Goal: Transaction & Acquisition: Download file/media

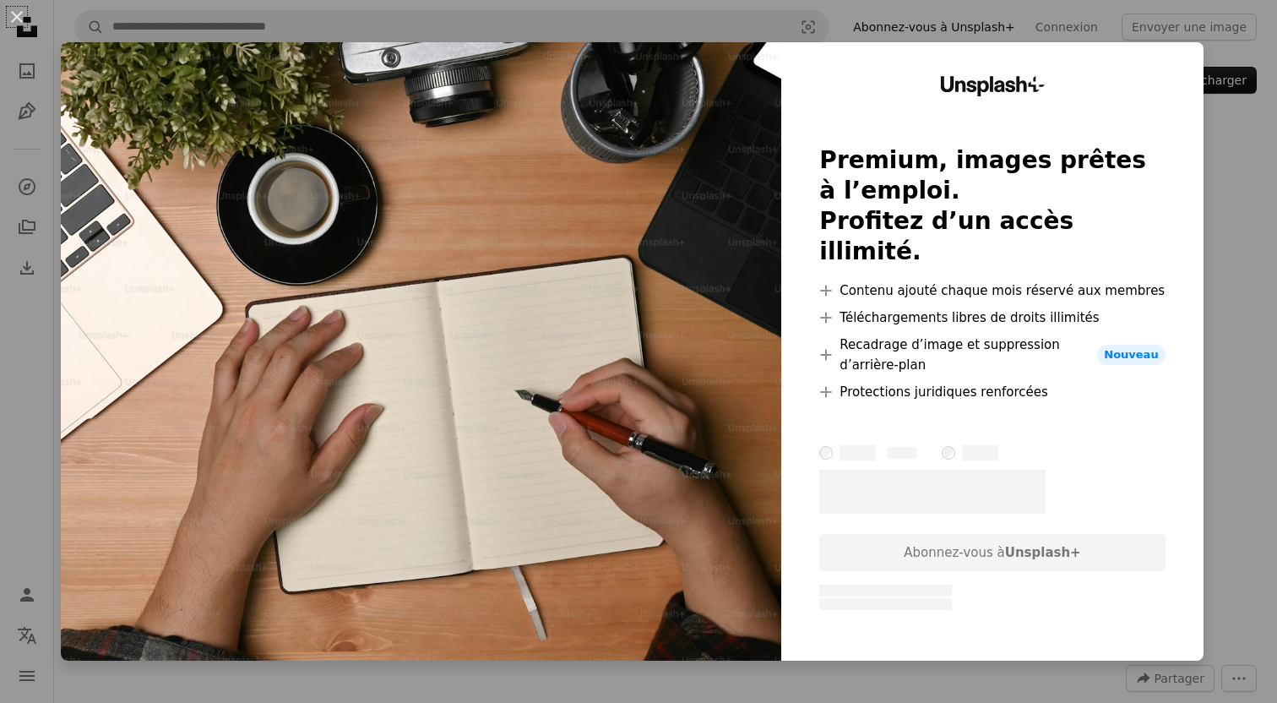
scroll to position [23, 0]
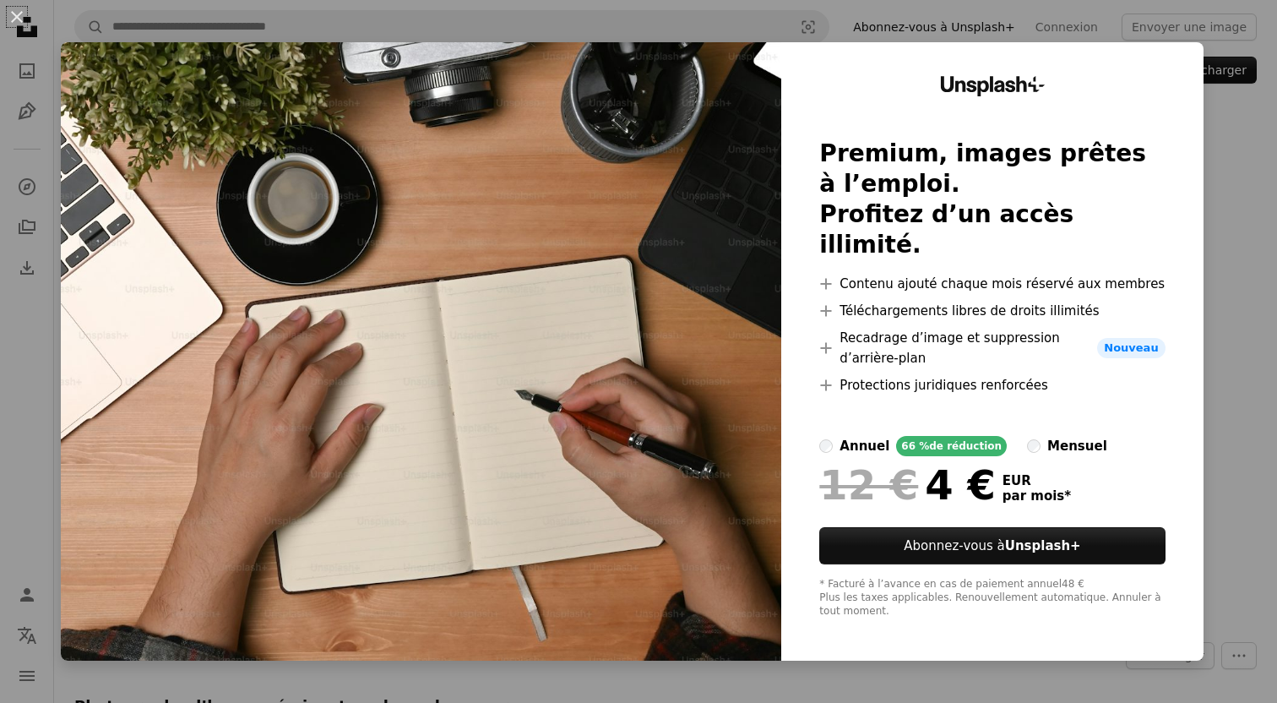
click at [1203, 247] on div "Unsplash+ Premium, images prêtes à l’emploi. Profitez d’un accès illimité. A pl…" at bounding box center [992, 351] width 422 height 618
click at [1230, 127] on div "An X shape Unsplash+ Premium, images prêtes à l’emploi. Profitez d’un accès ill…" at bounding box center [638, 351] width 1277 height 703
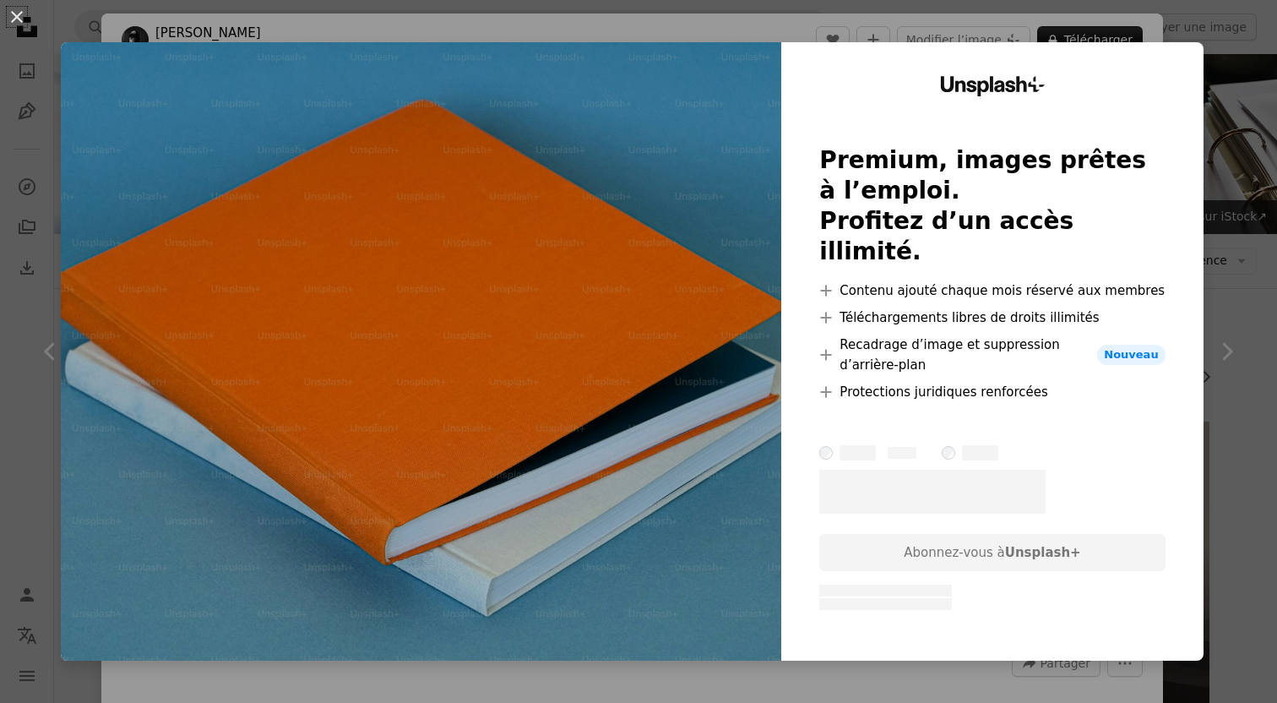
scroll to position [301, 0]
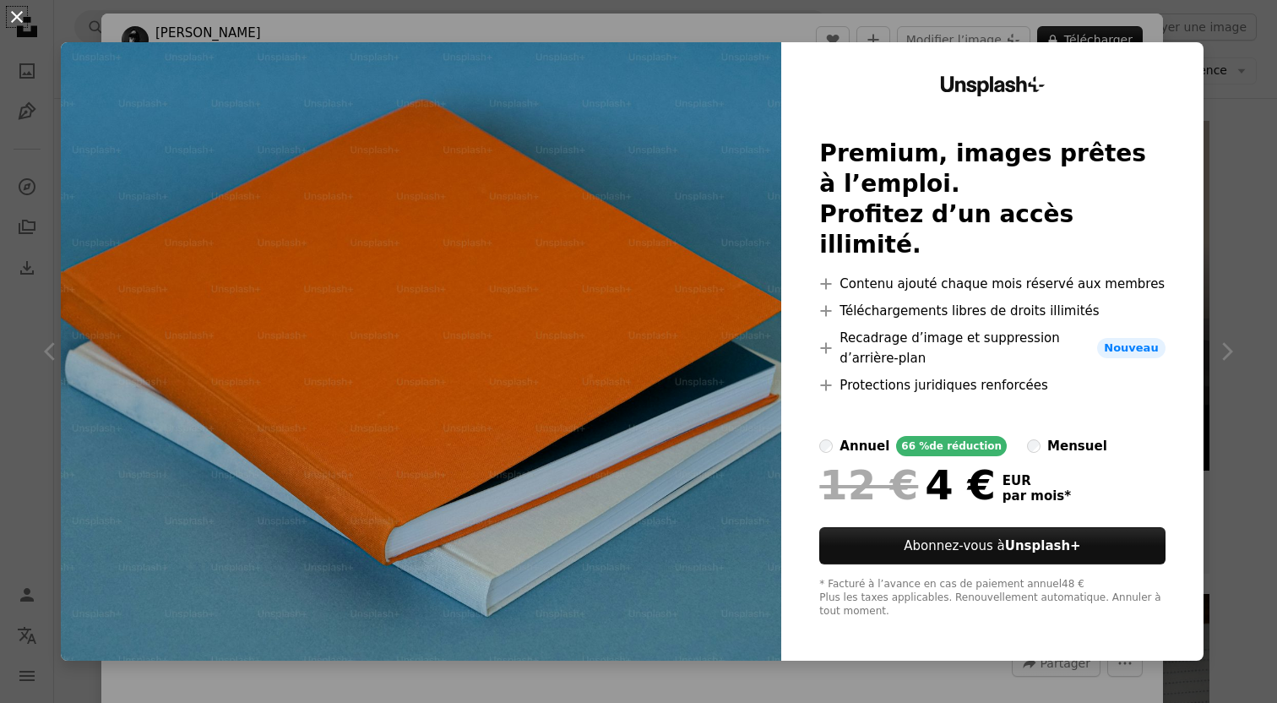
click at [27, 23] on button "An X shape" at bounding box center [17, 17] width 20 height 20
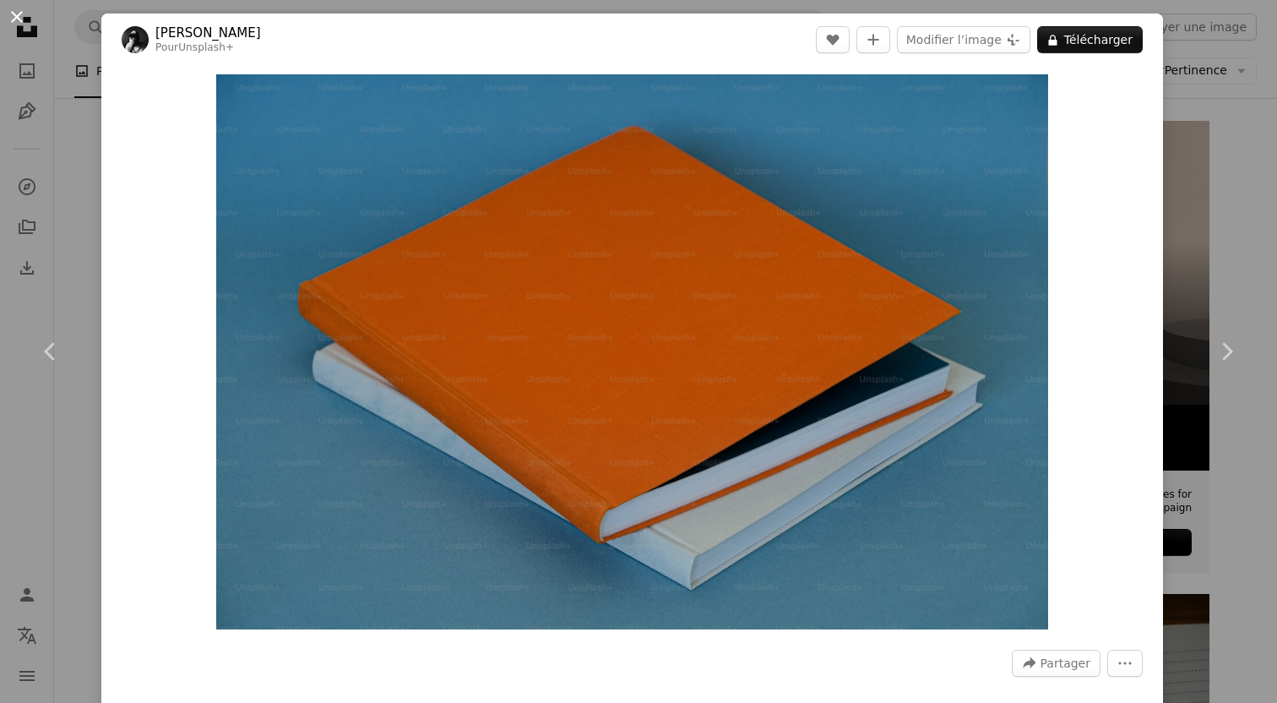
click at [25, 23] on button "An X shape" at bounding box center [17, 17] width 20 height 20
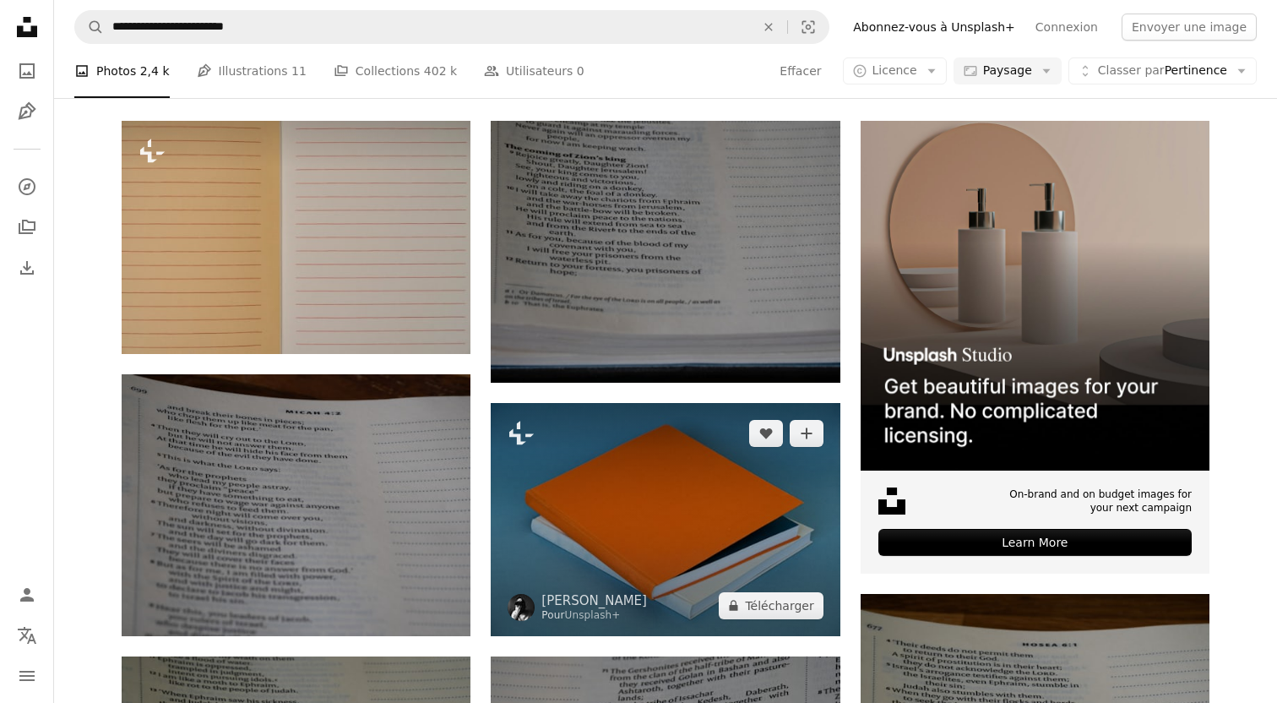
click at [617, 403] on img at bounding box center [665, 519] width 349 height 232
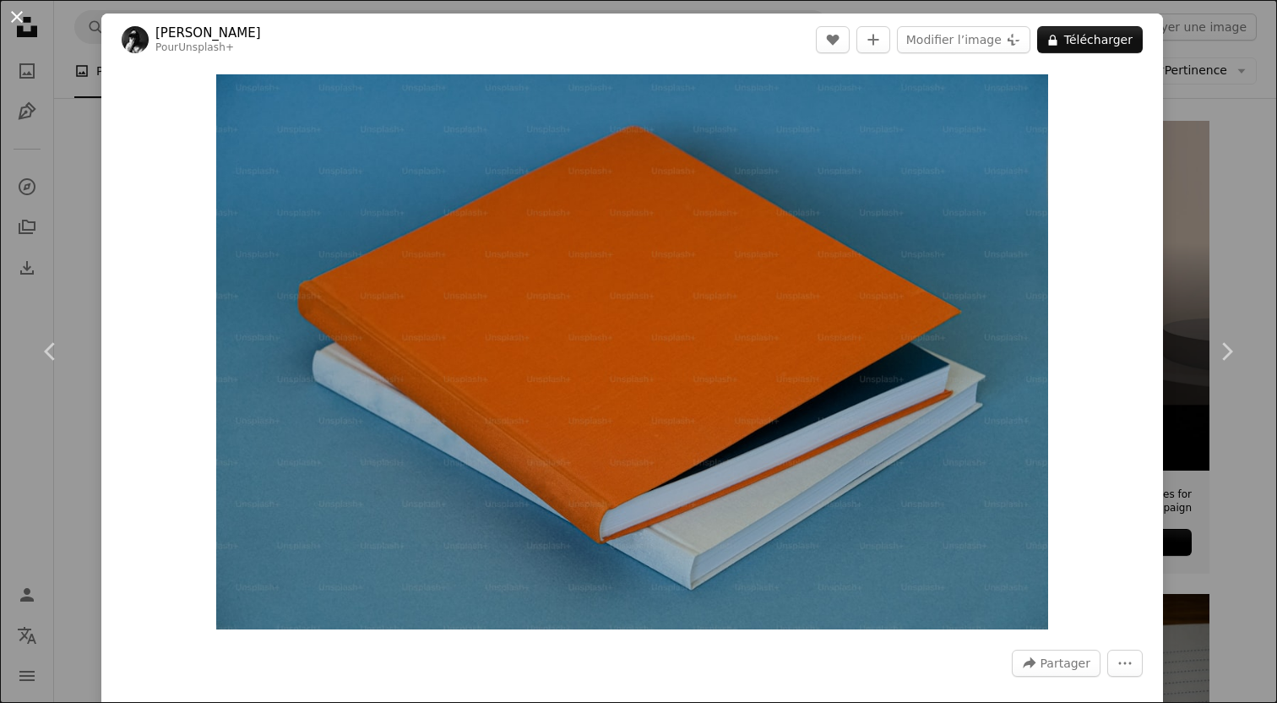
click at [26, 27] on button "An X shape" at bounding box center [17, 17] width 20 height 20
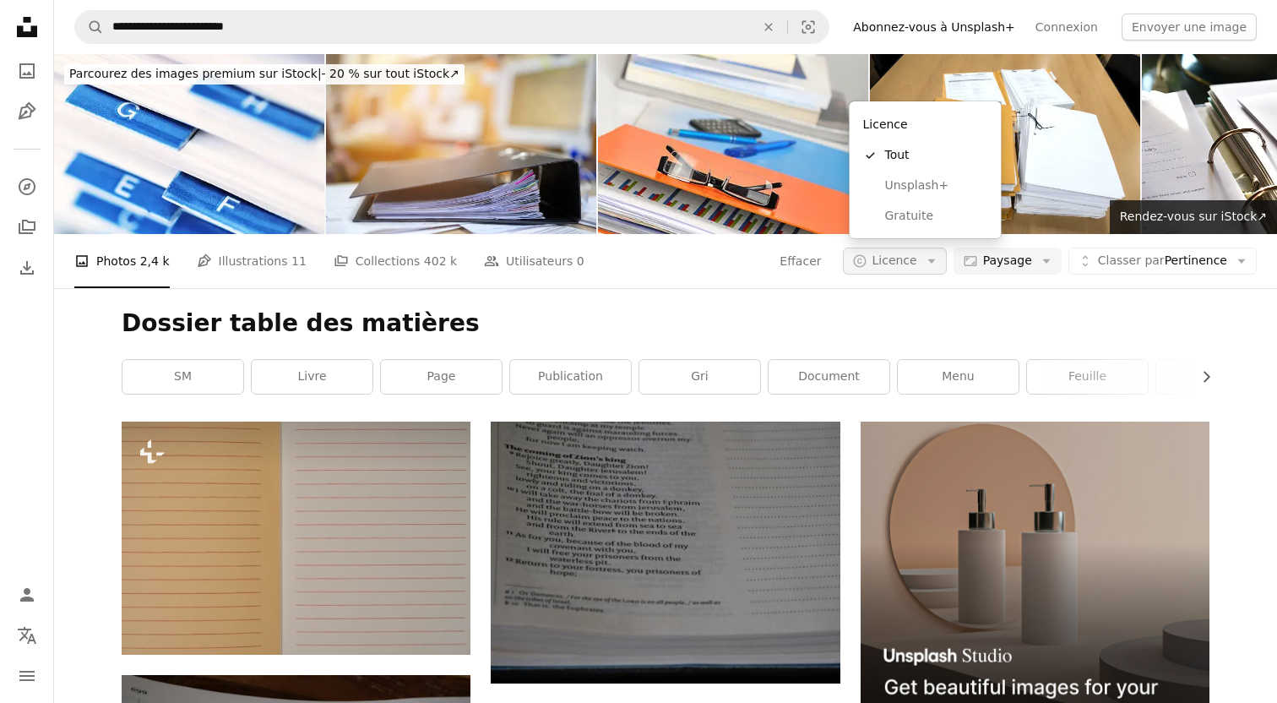
click at [935, 259] on icon "button" at bounding box center [931, 261] width 8 height 4
click at [912, 220] on span "Gratuite" at bounding box center [936, 216] width 103 height 17
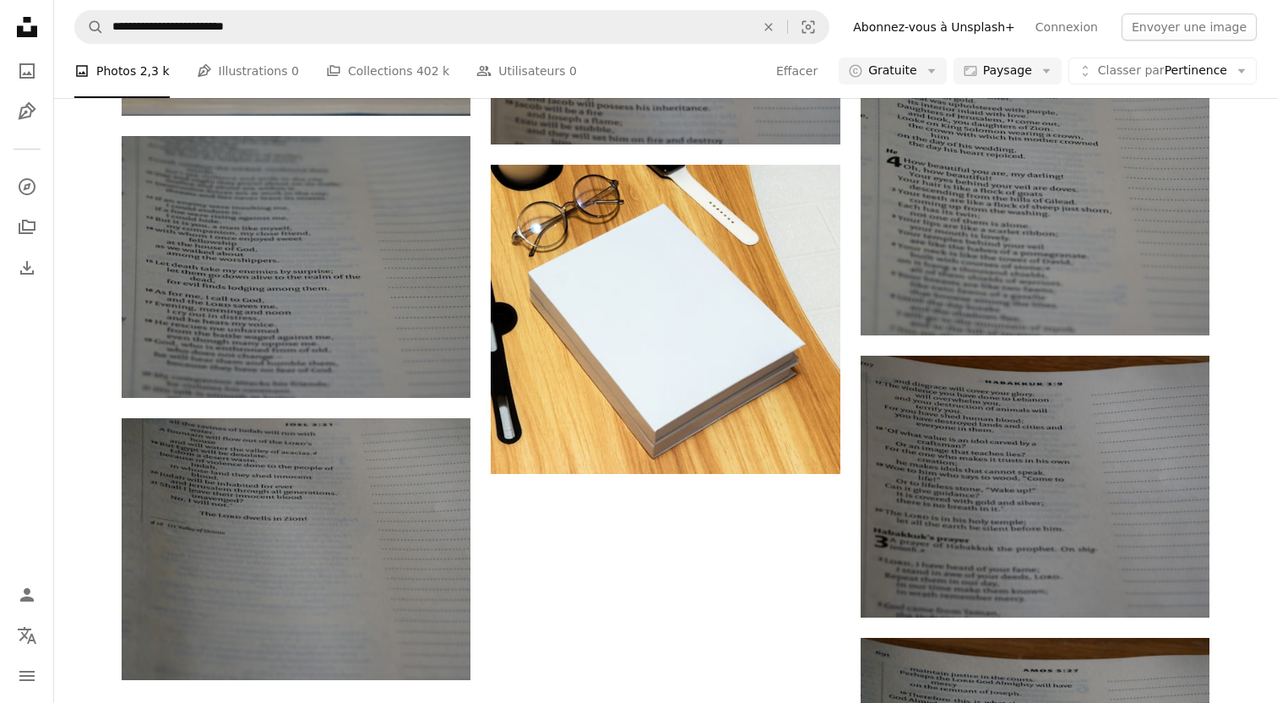
scroll to position [1733, 0]
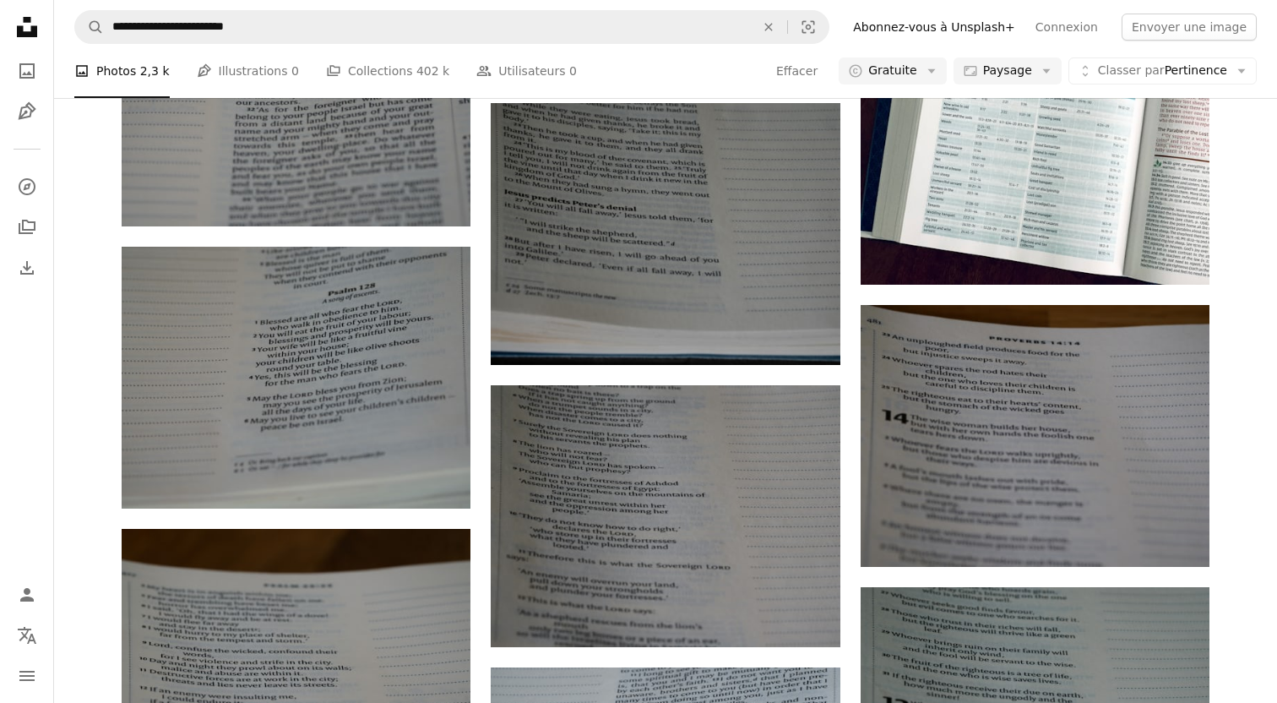
scroll to position [3690, 0]
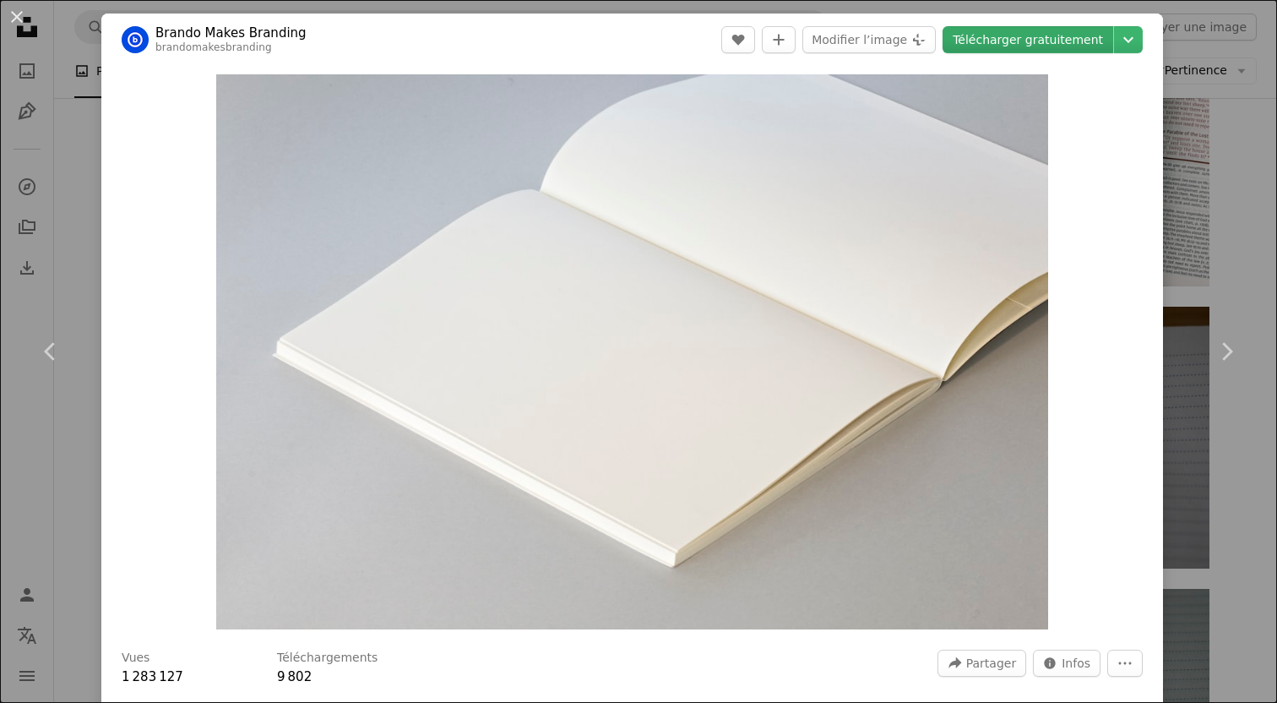
click at [1014, 43] on link "Télécharger gratuitement" at bounding box center [1027, 39] width 171 height 27
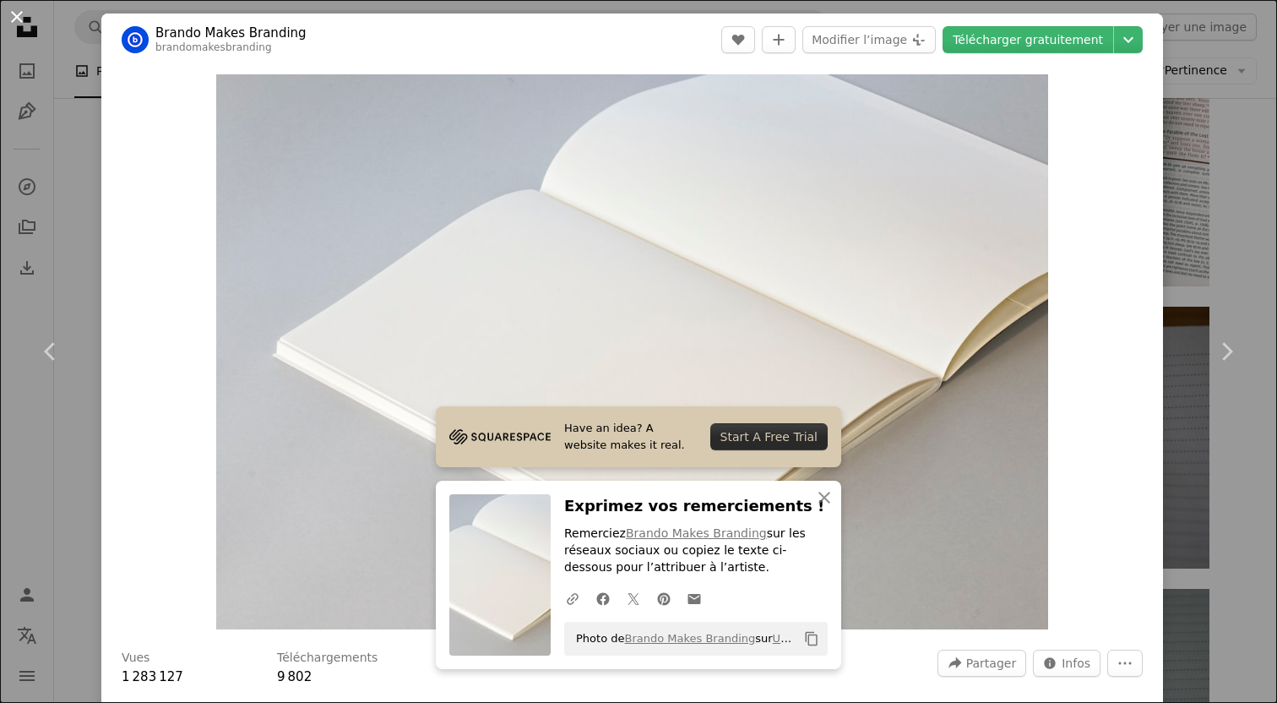
click at [23, 19] on button "An X shape" at bounding box center [17, 17] width 20 height 20
